Goal: Task Accomplishment & Management: Manage account settings

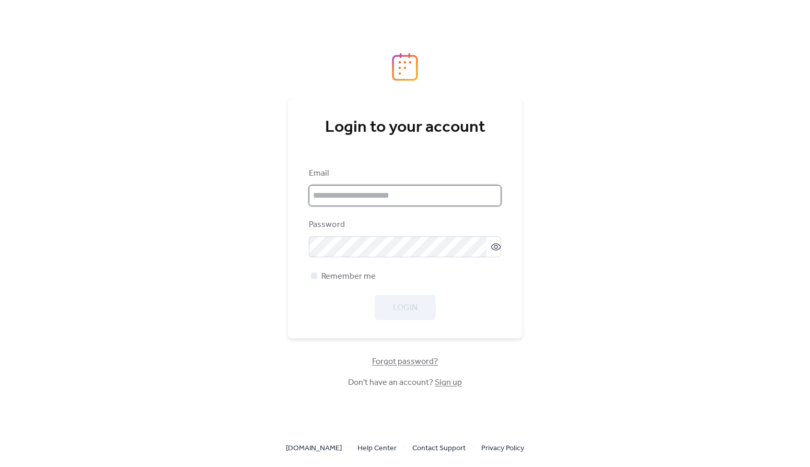
click at [387, 199] on input "email" at bounding box center [405, 195] width 192 height 21
type input "**********"
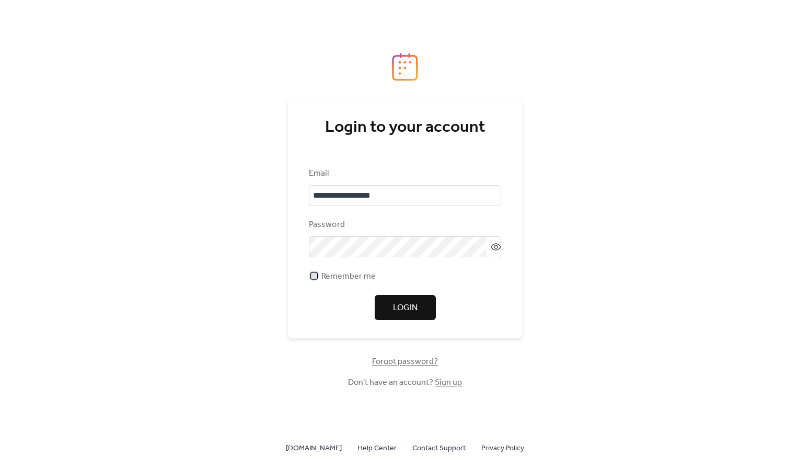
click at [313, 276] on div at bounding box center [314, 275] width 6 height 6
click at [404, 307] on span "Login" at bounding box center [405, 307] width 25 height 13
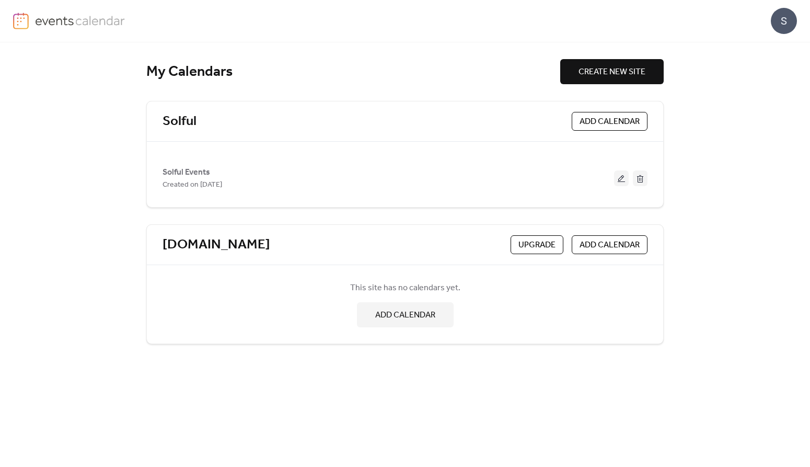
click at [704, 147] on div "My Calendars CREATE NEW SITE Solful ADD CALENDAR Solful Events Created on [DATE…" at bounding box center [405, 254] width 810 height 424
click at [182, 118] on link "Solful" at bounding box center [179, 121] width 34 height 17
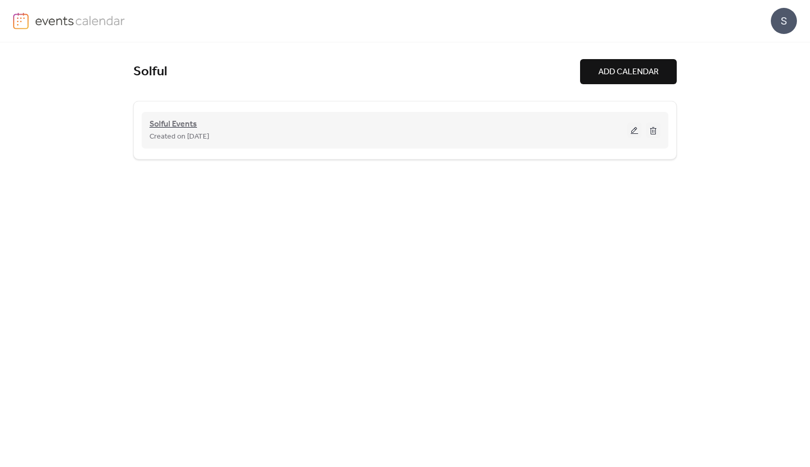
click at [168, 121] on span "Solful Events" at bounding box center [173, 124] width 48 height 13
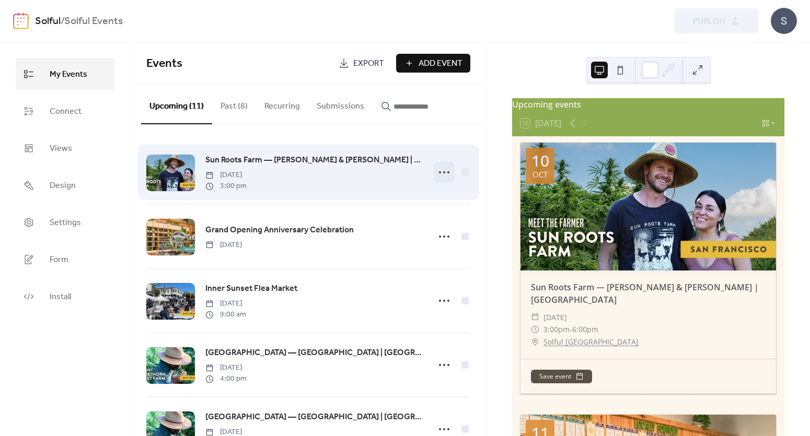
click at [439, 171] on icon at bounding box center [444, 172] width 17 height 17
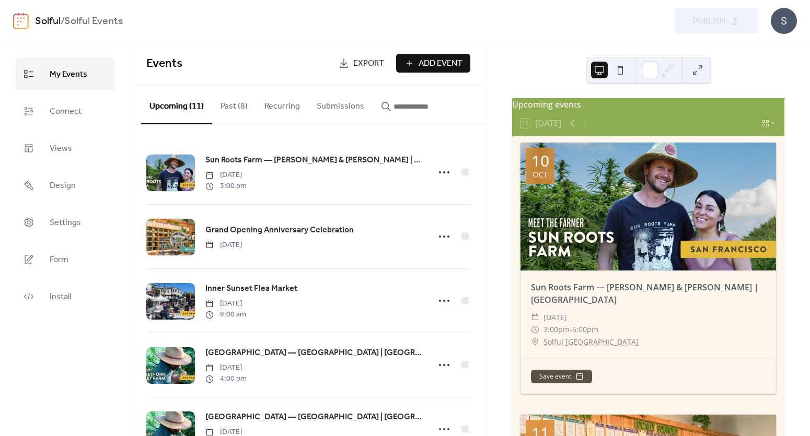
click at [284, 43] on div "Events Export Add Event" at bounding box center [308, 63] width 355 height 42
click at [237, 38] on div "Solful / Solful Events Preview Publish S" at bounding box center [405, 21] width 784 height 42
click at [57, 362] on div "My Events Connect Views Design Settings Form Install" at bounding box center [65, 239] width 131 height 394
click at [237, 111] on button "Past (8)" at bounding box center [234, 104] width 44 height 39
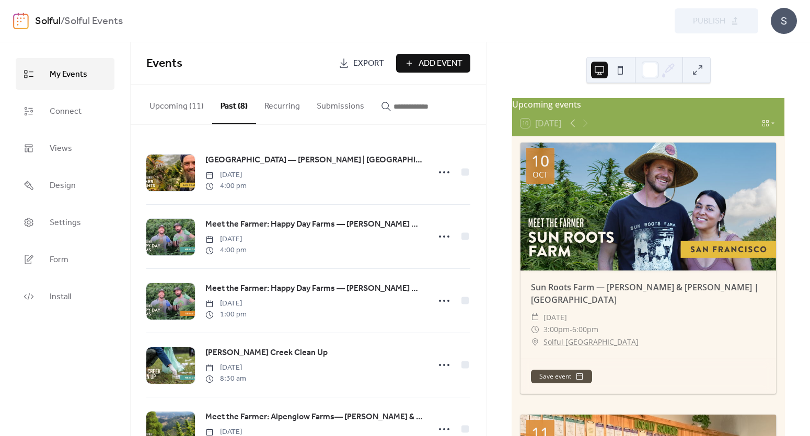
click at [285, 109] on button "Recurring" at bounding box center [282, 104] width 52 height 39
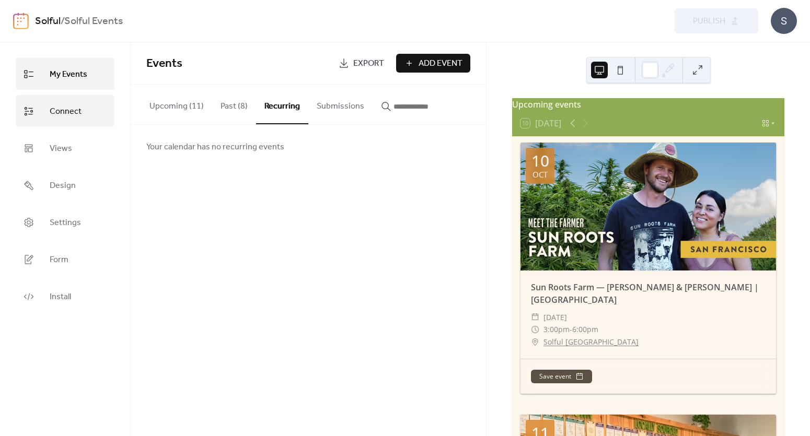
click at [59, 110] on span "Connect" at bounding box center [66, 111] width 32 height 16
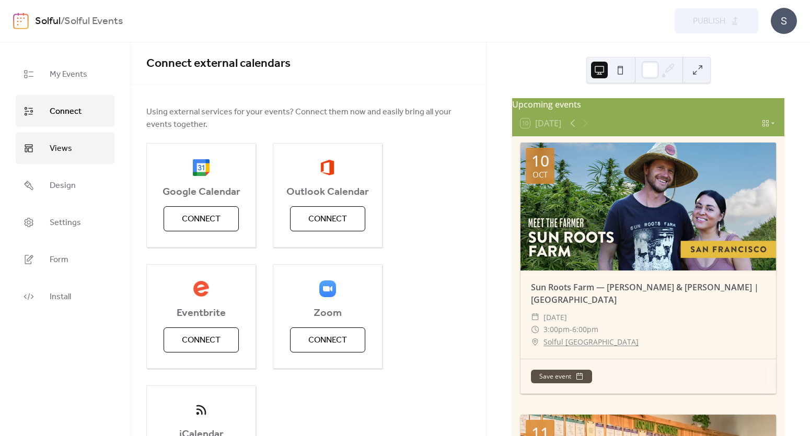
click at [56, 146] on span "Views" at bounding box center [61, 149] width 22 height 16
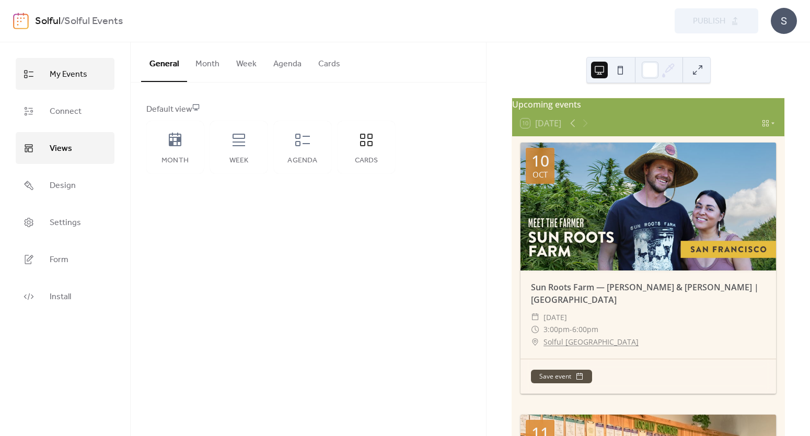
click at [72, 74] on span "My Events" at bounding box center [69, 74] width 38 height 16
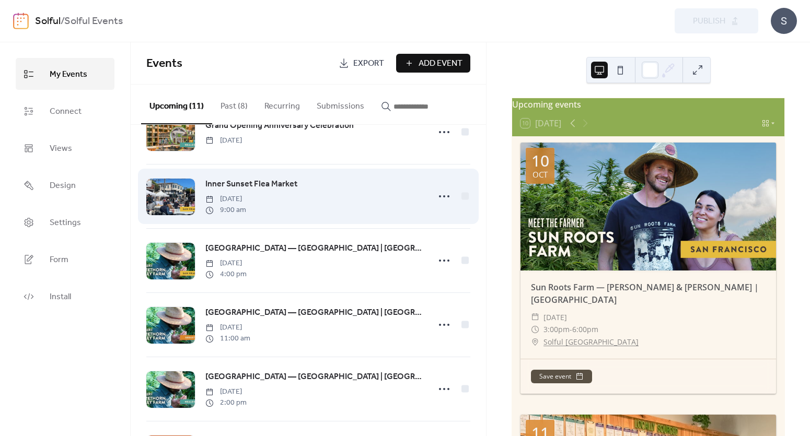
scroll to position [118, 0]
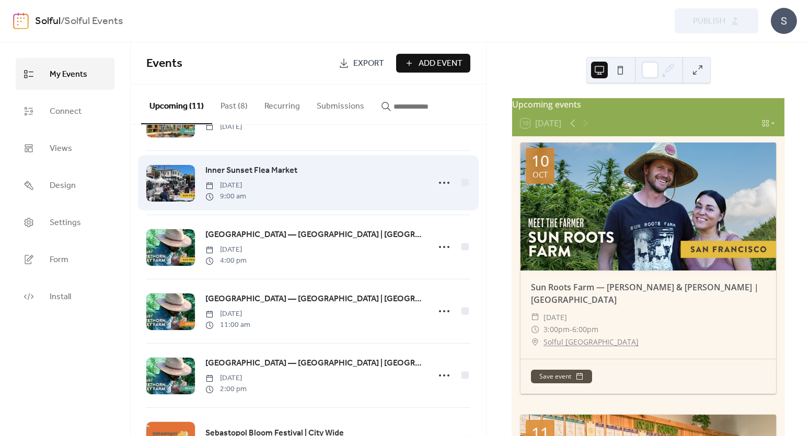
click at [272, 172] on span "Inner Sunset Flea Market" at bounding box center [251, 171] width 92 height 13
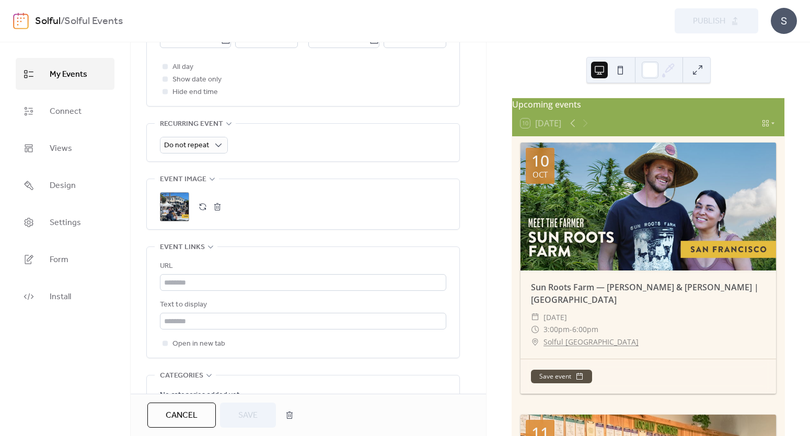
scroll to position [420, 0]
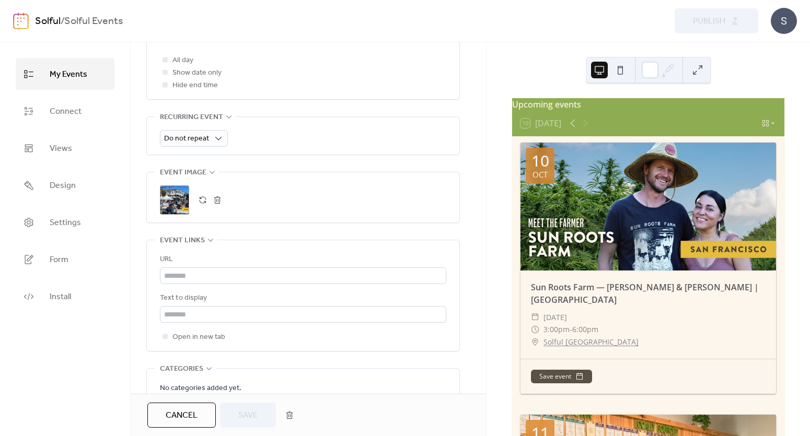
click at [171, 196] on div ";" at bounding box center [174, 199] width 29 height 29
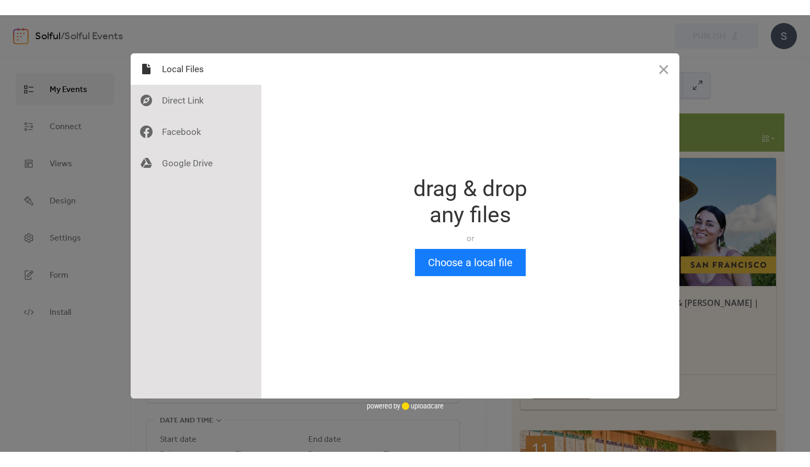
scroll to position [0, 0]
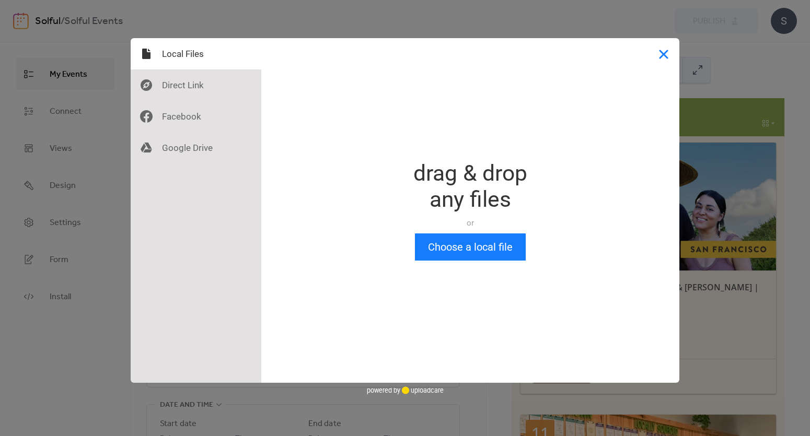
click at [657, 57] on button "Close" at bounding box center [663, 53] width 31 height 31
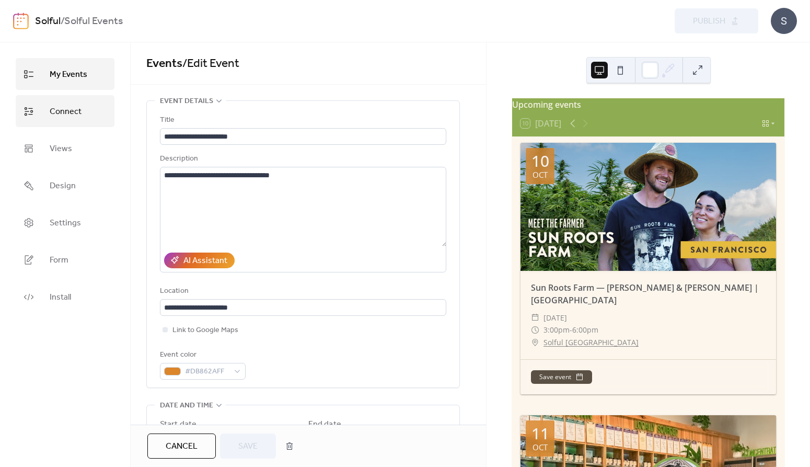
click at [41, 108] on link "Connect" at bounding box center [65, 111] width 99 height 32
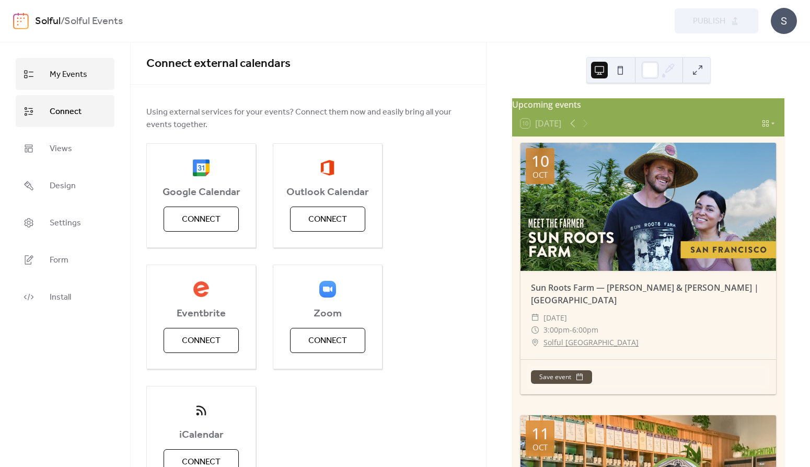
click at [42, 71] on link "My Events" at bounding box center [65, 74] width 99 height 32
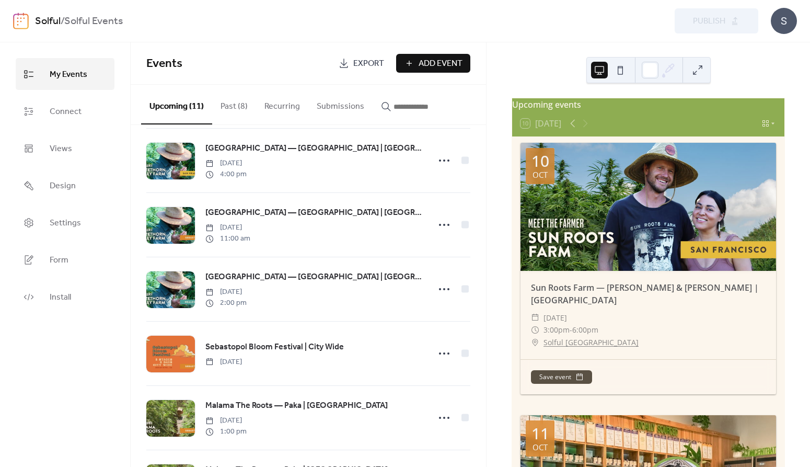
scroll to position [207, 0]
